Goal: Task Accomplishment & Management: Manage account settings

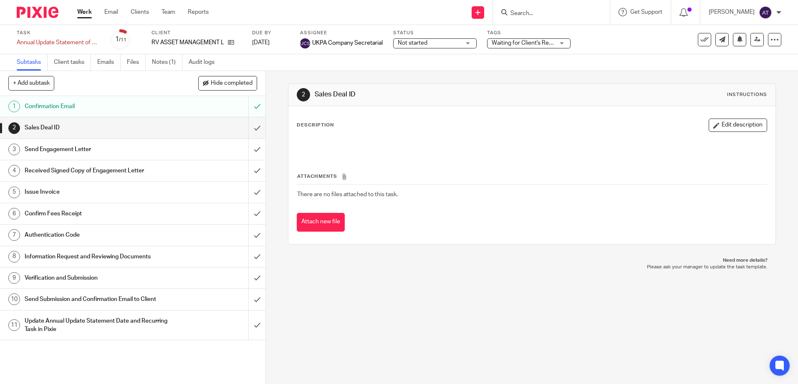
click at [537, 13] on input "Search" at bounding box center [546, 14] width 75 height 8
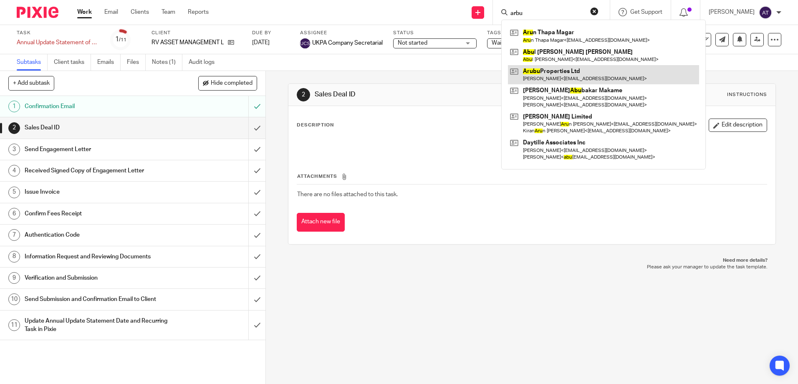
type input "arbu"
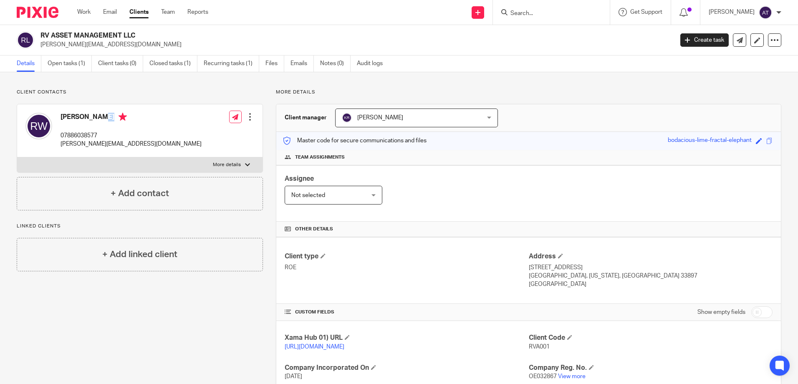
click at [500, 49] on div "RV ASSET MANAGEMENT LLC richard@villapedia.com Create task Update from Companie…" at bounding box center [399, 40] width 798 height 30
click at [70, 65] on link "Open tasks (1)" at bounding box center [70, 63] width 44 height 16
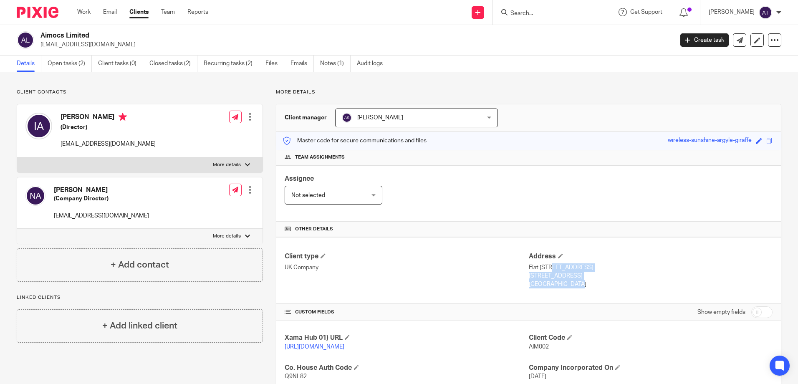
drag, startPoint x: 524, startPoint y: 265, endPoint x: 558, endPoint y: 285, distance: 39.1
click at [558, 285] on div "Address [STREET_ADDRESS] [STREET_ADDRESS] [GEOGRAPHIC_DATA]" at bounding box center [651, 270] width 244 height 37
drag, startPoint x: 558, startPoint y: 285, endPoint x: 558, endPoint y: 255, distance: 30.0
click at [558, 255] on span at bounding box center [560, 255] width 5 height 5
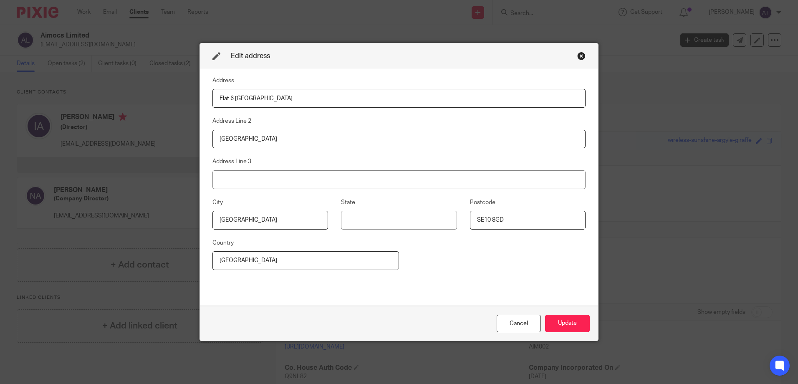
drag, startPoint x: 257, startPoint y: 260, endPoint x: 196, endPoint y: 259, distance: 60.5
click at [199, 259] on div "Edit address Address Flat 6 Poppyfield House Address Line 2 Copperwood Place Ad…" at bounding box center [398, 192] width 399 height 298
type input "United Kingdom"
click at [579, 327] on button "Update" at bounding box center [567, 324] width 45 height 18
click at [567, 325] on button "Update" at bounding box center [567, 324] width 45 height 18
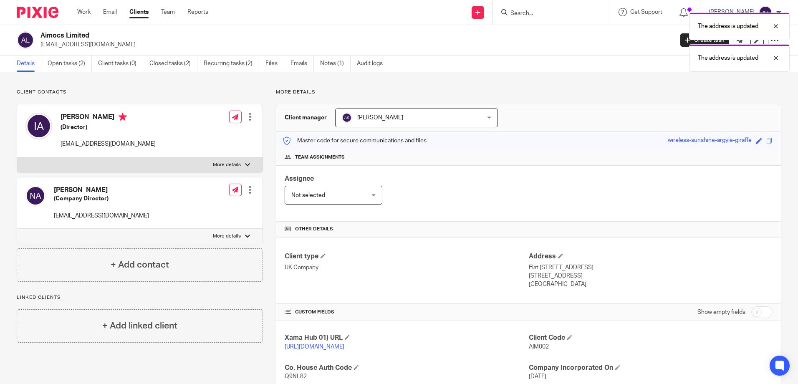
drag, startPoint x: 526, startPoint y: 265, endPoint x: 556, endPoint y: 278, distance: 32.3
click at [556, 278] on div "Address Flat 6 Poppyfield House, Copperwood Place London, SE10 8GD United Kingd…" at bounding box center [651, 270] width 244 height 37
drag, startPoint x: 556, startPoint y: 278, endPoint x: 570, endPoint y: 284, distance: 15.0
click at [570, 284] on div "Address Flat 6 Poppyfield House, Copperwood Place London, SE10 8GD United Kingd…" at bounding box center [651, 270] width 244 height 37
copy div "Flat 6 Poppyfield House, Copperwood Place London, SE10 8GD United Kingdom"
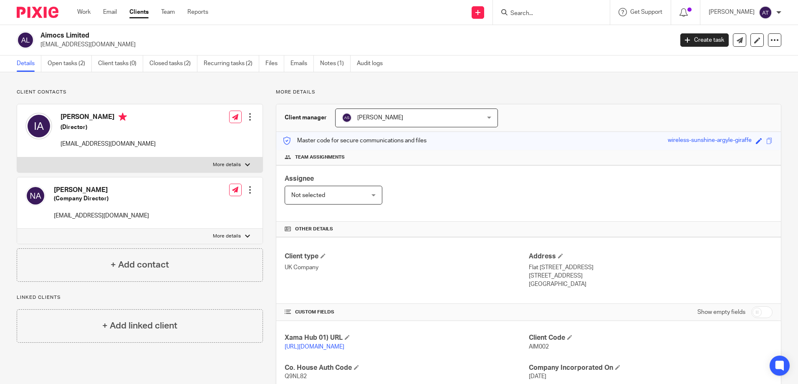
drag, startPoint x: 166, startPoint y: 42, endPoint x: 193, endPoint y: 47, distance: 27.2
click at [166, 42] on p "ibrahimnasserofficial@gmail.com" at bounding box center [353, 44] width 627 height 8
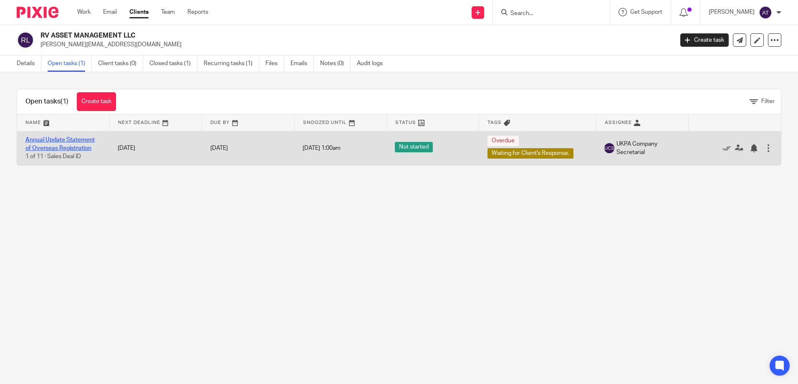
click at [59, 141] on link "Annual Update Statement of Overseas Registration" at bounding box center [59, 144] width 69 height 14
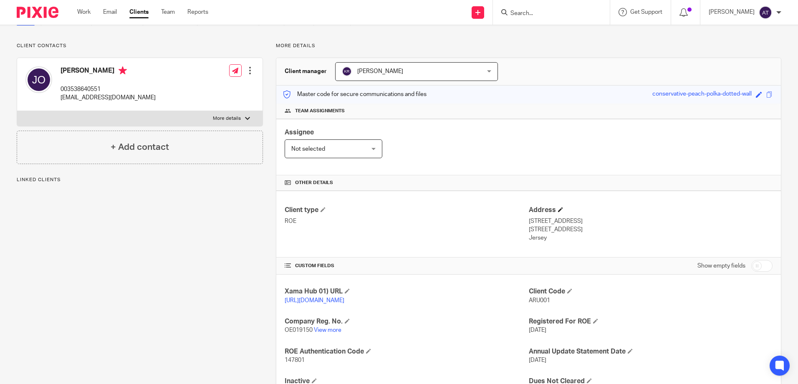
scroll to position [95, 0]
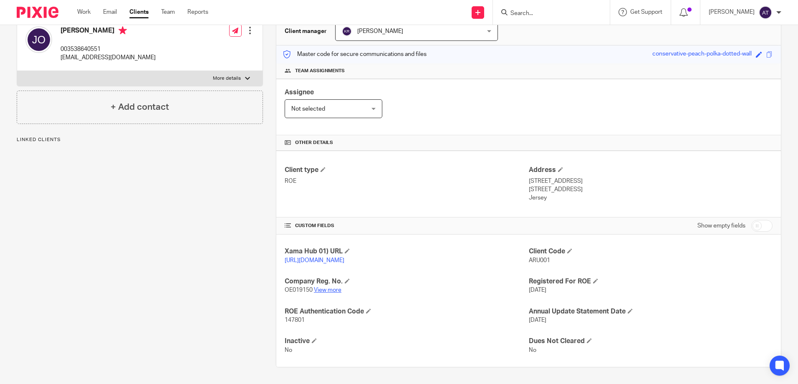
click at [329, 288] on link "View more" at bounding box center [328, 290] width 28 height 6
click at [569, 14] on input "Search" at bounding box center [546, 14] width 75 height 8
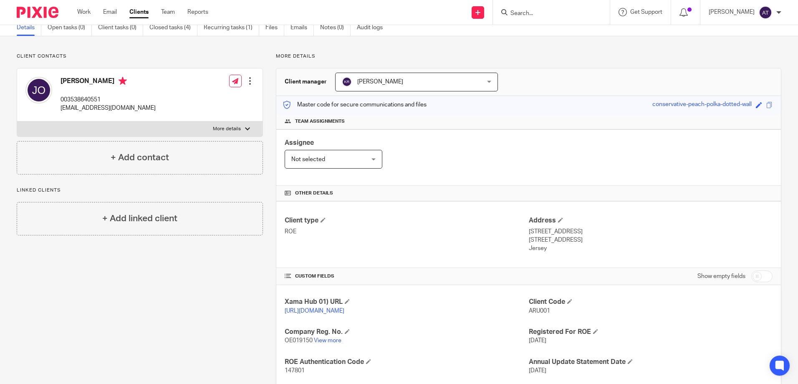
scroll to position [0, 0]
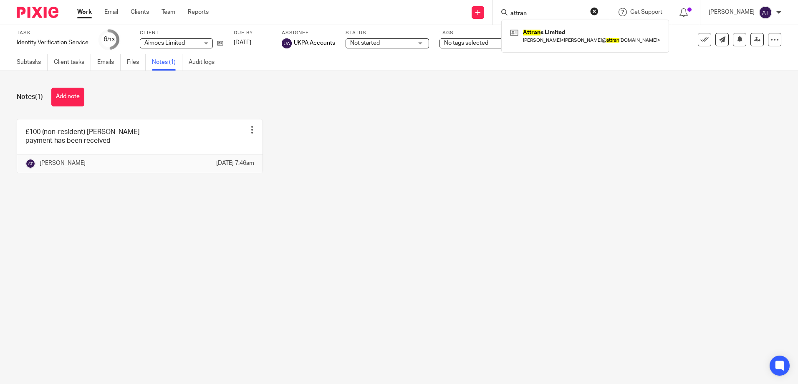
click at [521, 11] on input "attran" at bounding box center [546, 14] width 75 height 8
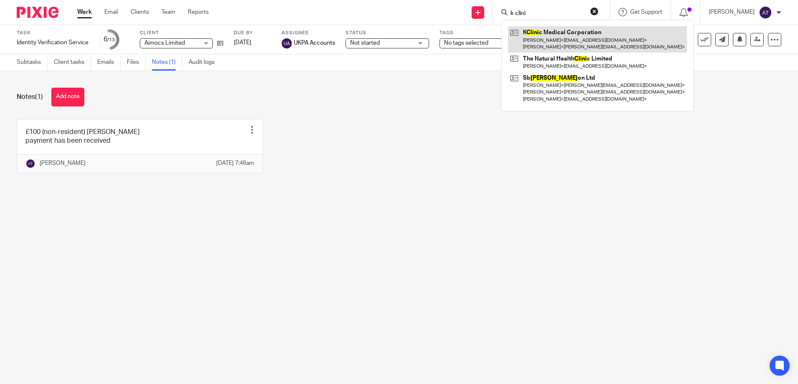
type input "k clini"
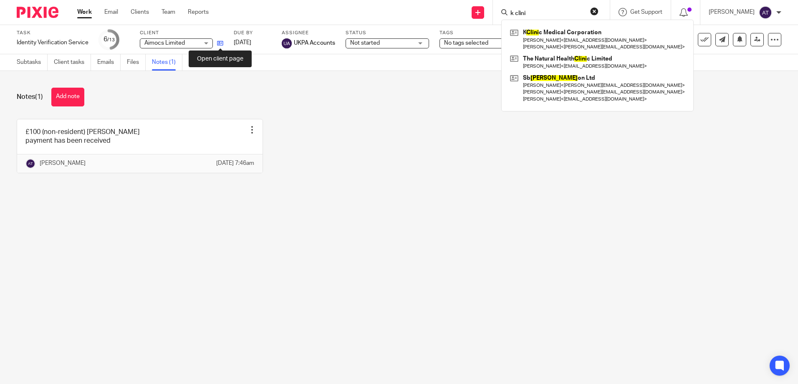
click at [219, 43] on icon at bounding box center [220, 43] width 6 height 6
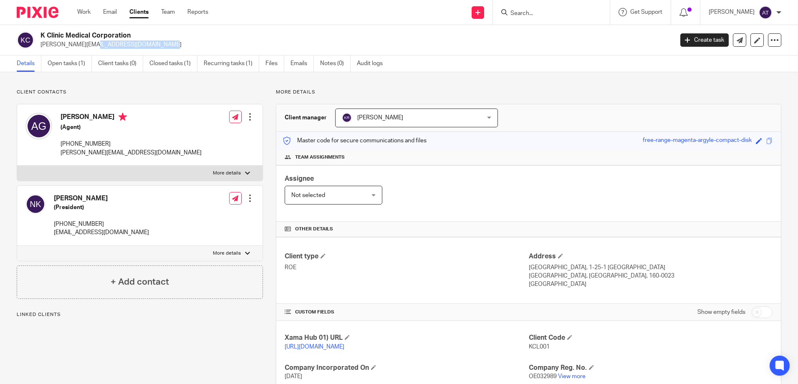
click at [38, 51] on div "K Clinic Medical Corporation [PERSON_NAME][EMAIL_ADDRESS][DOMAIN_NAME] Create t…" at bounding box center [399, 40] width 798 height 30
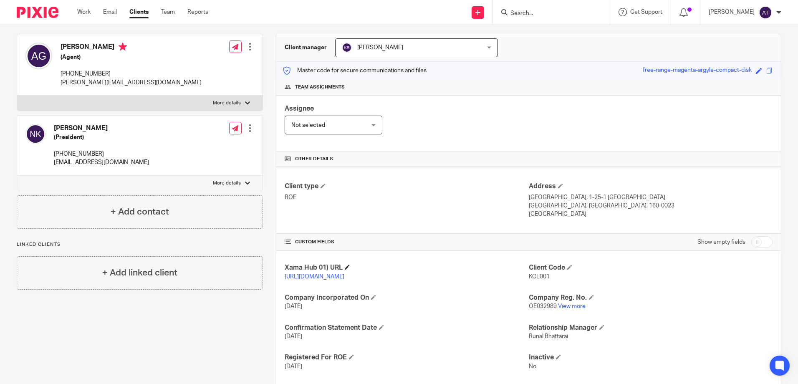
scroll to position [125, 0]
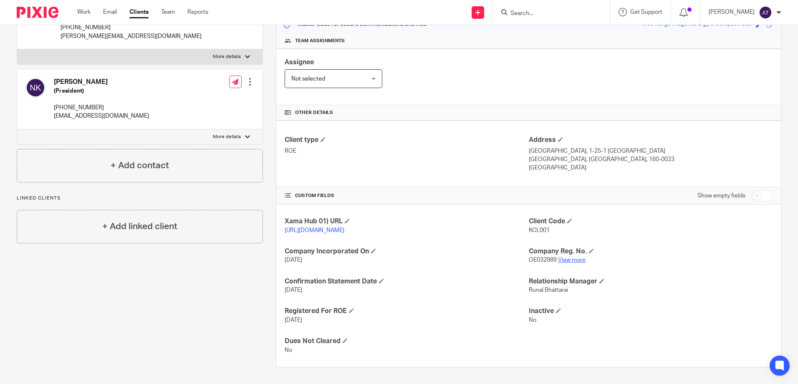
click at [561, 257] on p "OE032989 View more" at bounding box center [651, 260] width 244 height 8
click at [563, 259] on link "View more" at bounding box center [572, 260] width 28 height 6
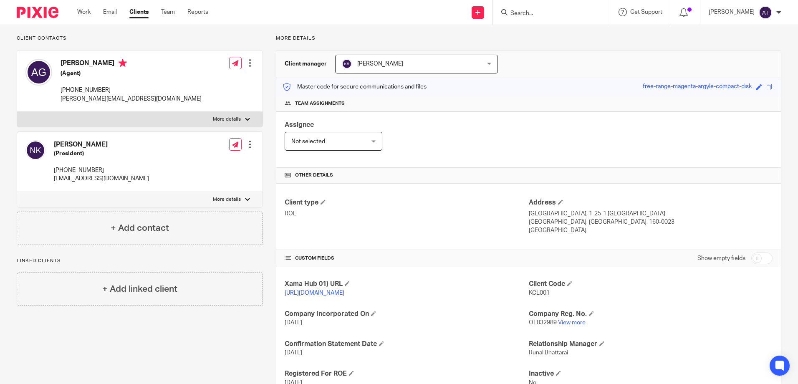
scroll to position [0, 0]
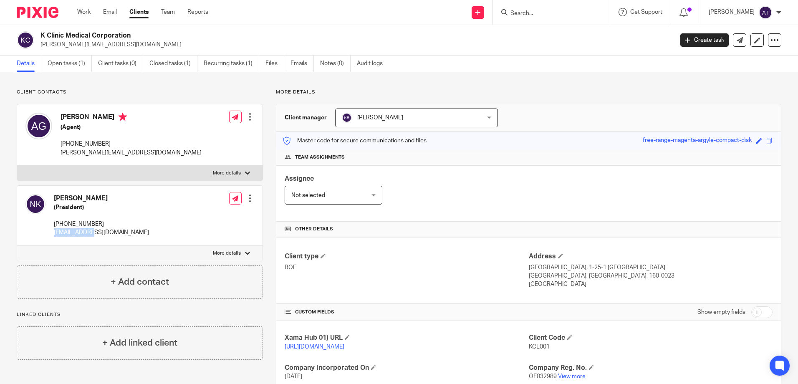
drag, startPoint x: 89, startPoint y: 232, endPoint x: 51, endPoint y: 235, distance: 37.7
click at [51, 235] on div "Nobutaka Kawagoe (President) +819034357556 info@klcs.jp" at bounding box center [86, 215] width 123 height 51
copy p "info@klcs.jp"
click at [534, 14] on input "Search" at bounding box center [546, 14] width 75 height 8
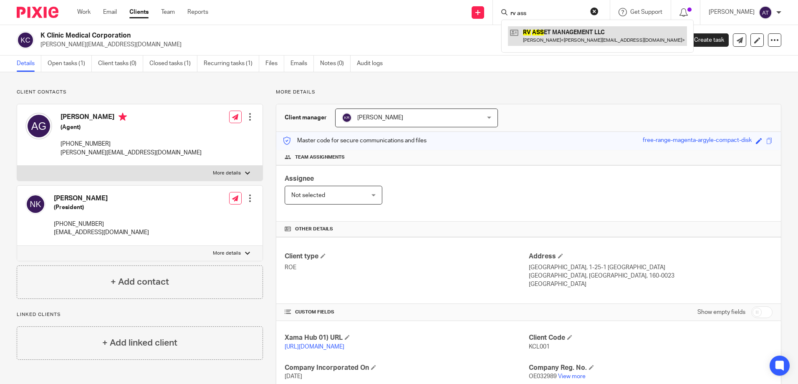
type input "rv ass"
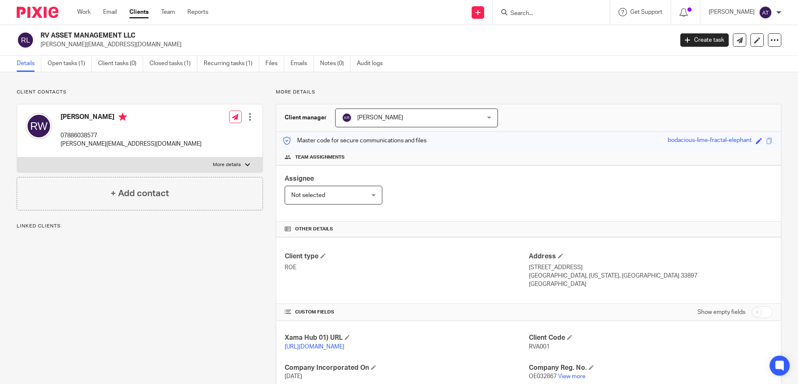
click at [571, 373] on link "View more" at bounding box center [572, 376] width 28 height 6
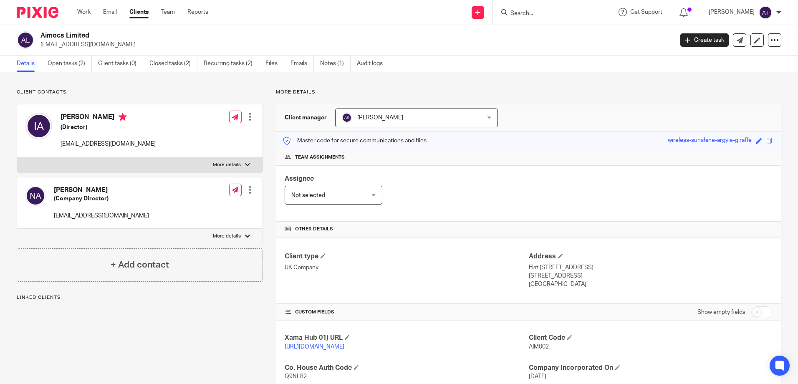
click at [157, 149] on div "[PERSON_NAME] (Director) [EMAIL_ADDRESS][DOMAIN_NAME] Edit contact Create clien…" at bounding box center [139, 130] width 245 height 53
drag, startPoint x: 40, startPoint y: 34, endPoint x: 98, endPoint y: 31, distance: 58.5
click at [98, 31] on div "Aimocs Limited [EMAIL_ADDRESS][DOMAIN_NAME]" at bounding box center [342, 40] width 651 height 18
copy h2 "Aimocs Limited"
click at [66, 65] on link "Open tasks (2)" at bounding box center [70, 63] width 44 height 16
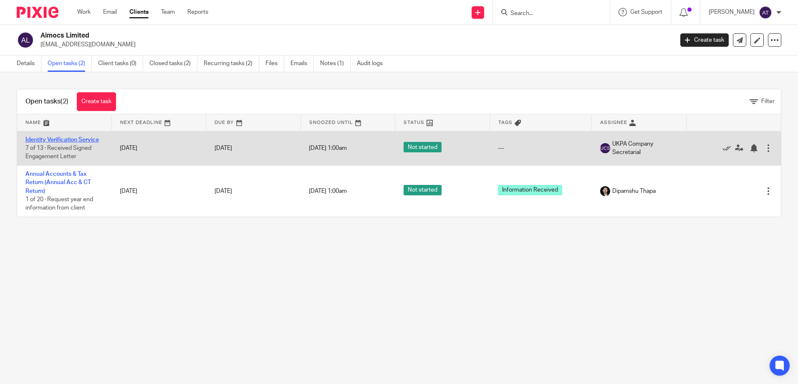
click at [55, 137] on link "Identity Verification Service" at bounding box center [61, 140] width 73 height 6
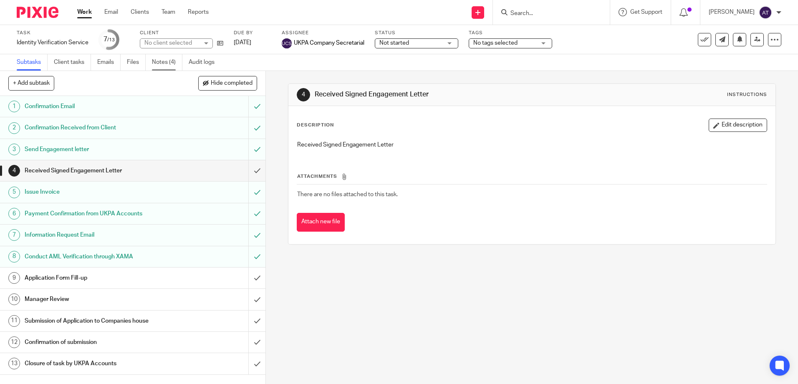
click at [169, 60] on link "Notes (4)" at bounding box center [167, 62] width 30 height 16
click at [167, 63] on link "Notes (4)" at bounding box center [167, 62] width 30 height 16
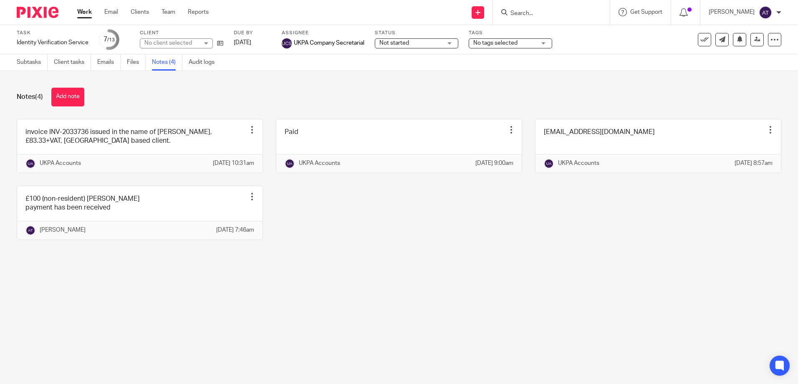
click at [164, 106] on div "Notes (4) Add note" at bounding box center [399, 97] width 764 height 19
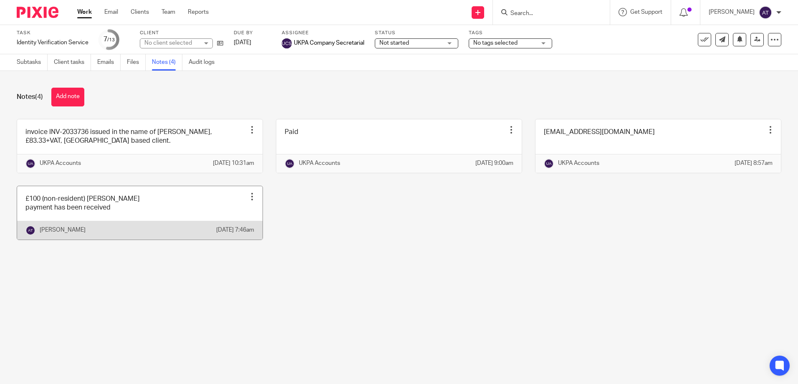
click at [107, 224] on link at bounding box center [139, 212] width 245 height 53
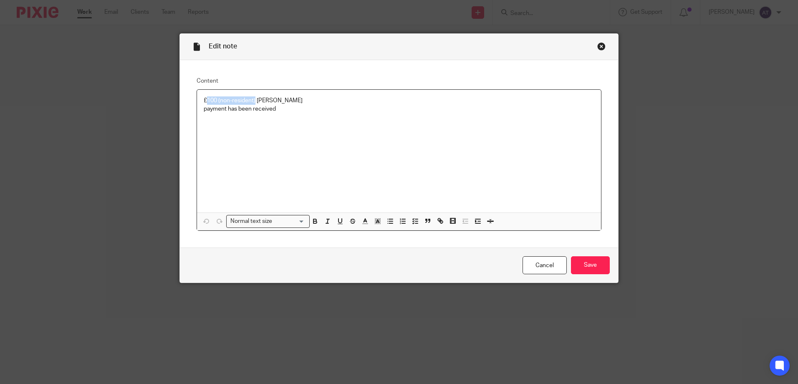
drag, startPoint x: 252, startPoint y: 98, endPoint x: 206, endPoint y: 104, distance: 47.0
click at [206, 104] on p "£100 (non-resident) [PERSON_NAME]" at bounding box center [399, 100] width 390 height 8
click at [198, 108] on div "£48 (inclusive of VAT) [PERSON_NAME] payment has been received" at bounding box center [399, 151] width 404 height 123
click at [302, 111] on p "£100 payment has been received" at bounding box center [399, 109] width 390 height 8
click at [594, 260] on input "Save" at bounding box center [590, 265] width 39 height 18
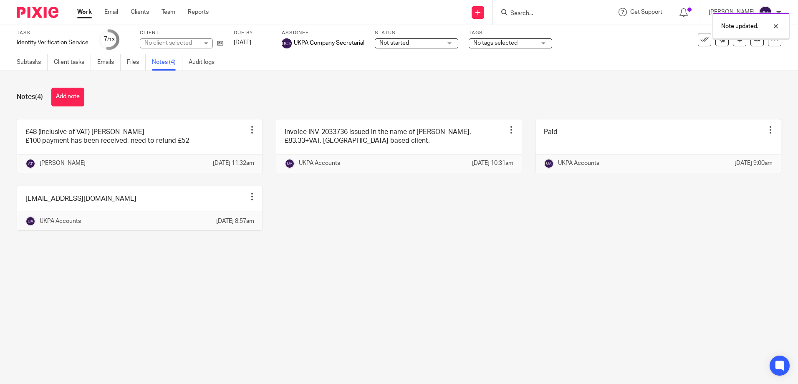
click at [349, 209] on div "£48 (inclusive of VAT) [PERSON_NAME] £100 payment has been received, need to re…" at bounding box center [392, 181] width 777 height 124
click at [216, 43] on link at bounding box center [218, 43] width 10 height 8
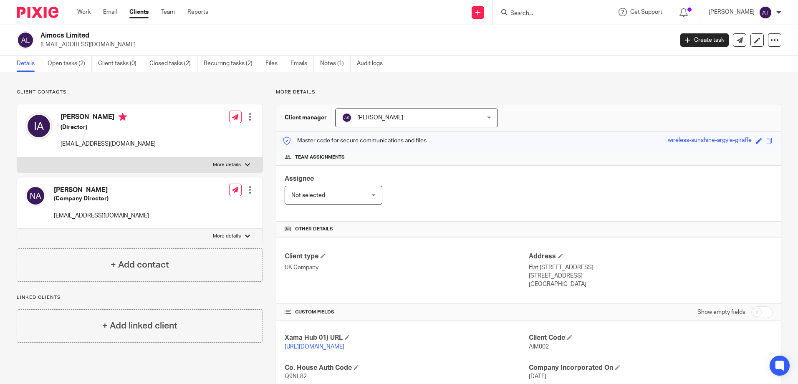
click at [148, 79] on div "Client contacts [PERSON_NAME] (Director) [EMAIL_ADDRESS][DOMAIN_NAME] Edit cont…" at bounding box center [399, 301] width 798 height 458
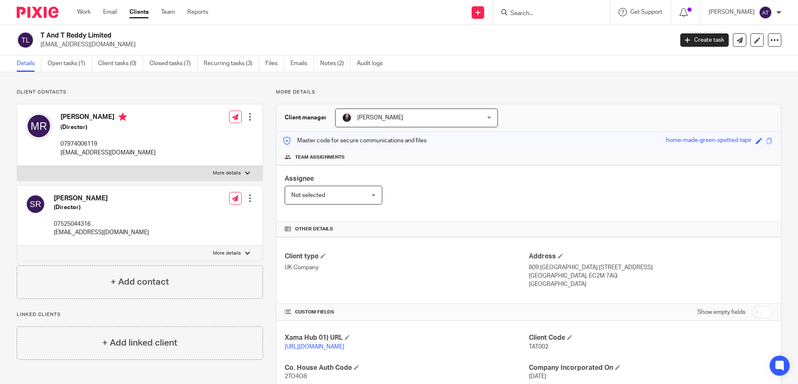
click at [531, 19] on div at bounding box center [551, 12] width 117 height 25
click at [579, 15] on input "Search" at bounding box center [546, 14] width 75 height 8
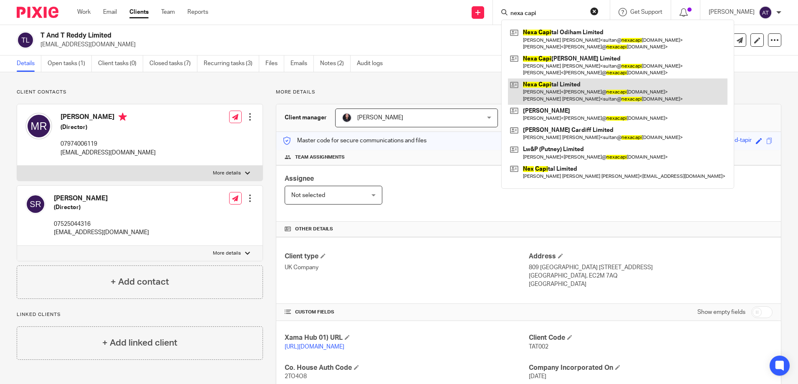
type input "nexa capi"
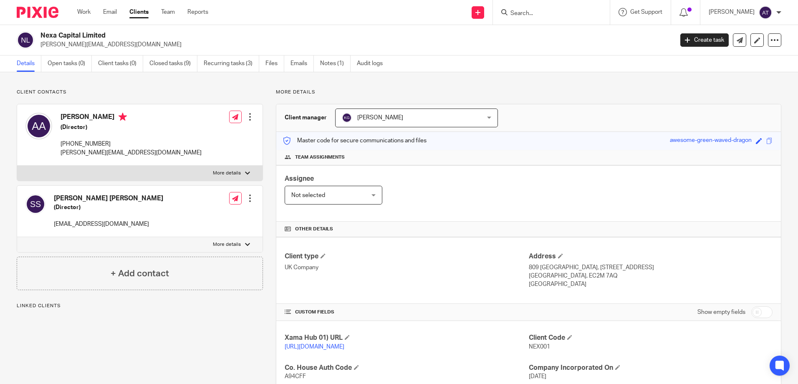
scroll to position [167, 0]
